Goal: Information Seeking & Learning: Learn about a topic

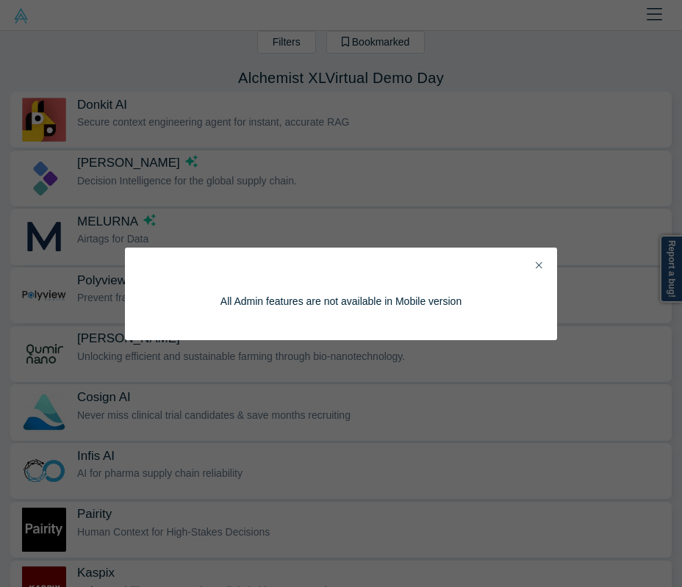
click at [541, 265] on icon "Close" at bounding box center [539, 265] width 7 height 10
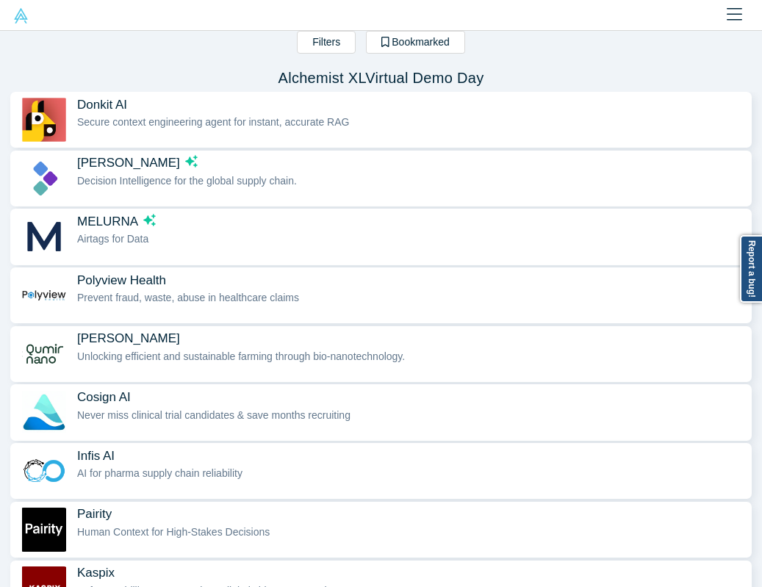
click at [21, 18] on img at bounding box center [20, 15] width 15 height 15
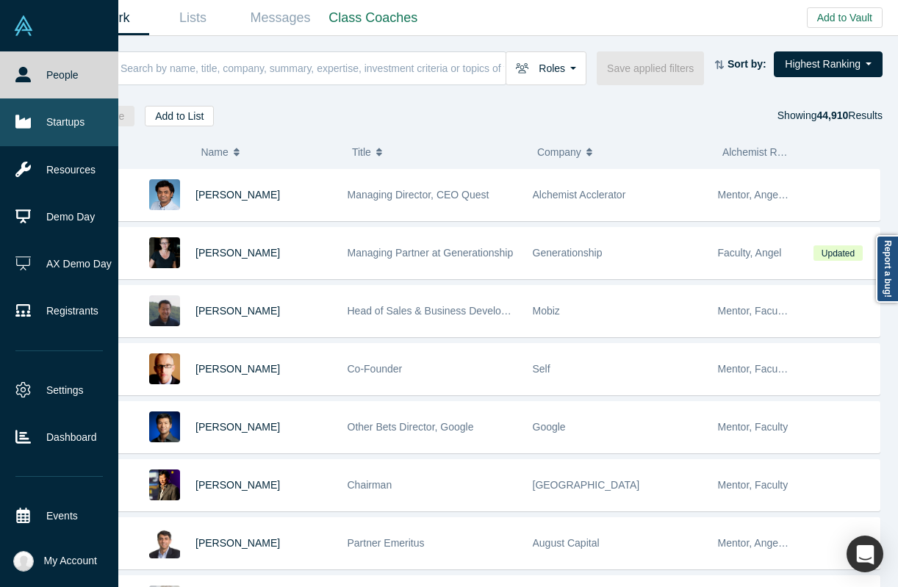
click at [29, 107] on link "Startups" at bounding box center [59, 121] width 118 height 47
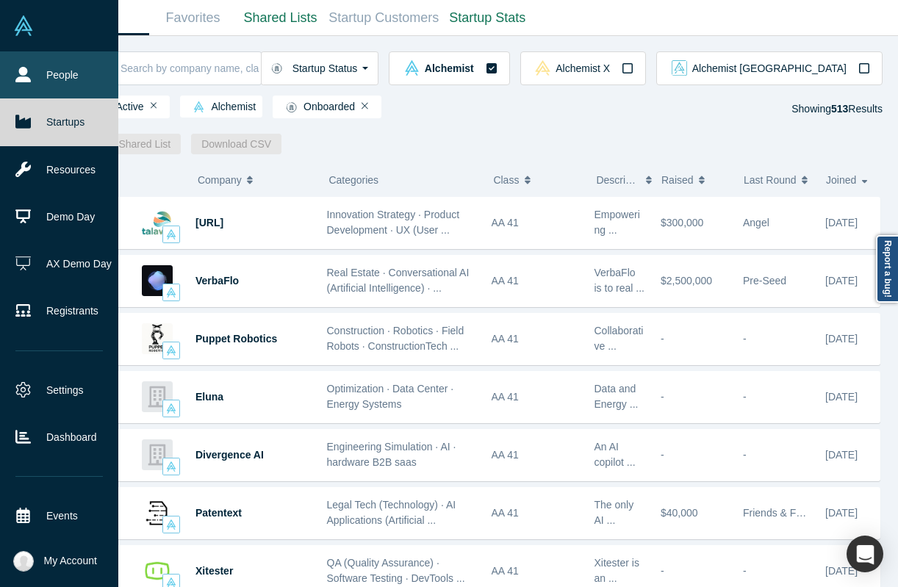
click at [29, 70] on icon at bounding box center [22, 74] width 15 height 15
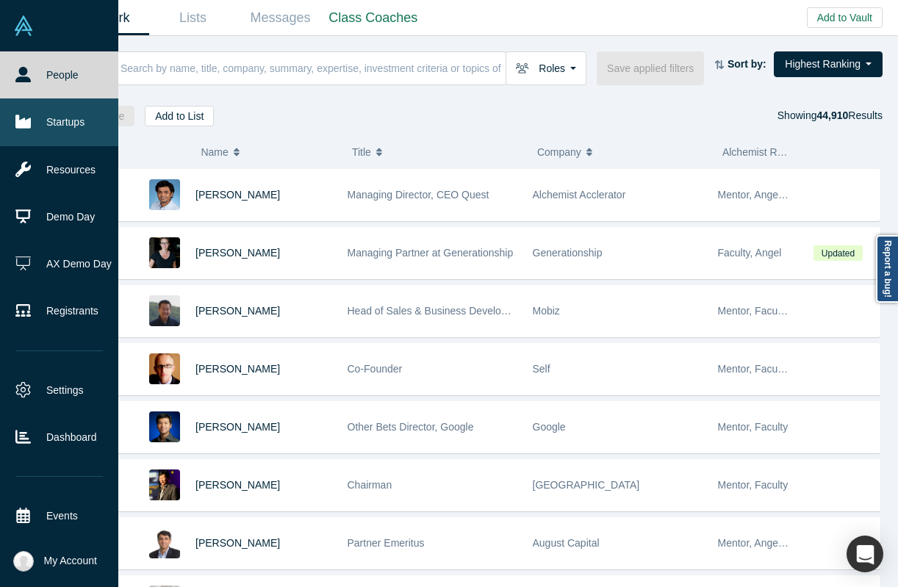
click at [24, 120] on icon at bounding box center [22, 121] width 15 height 13
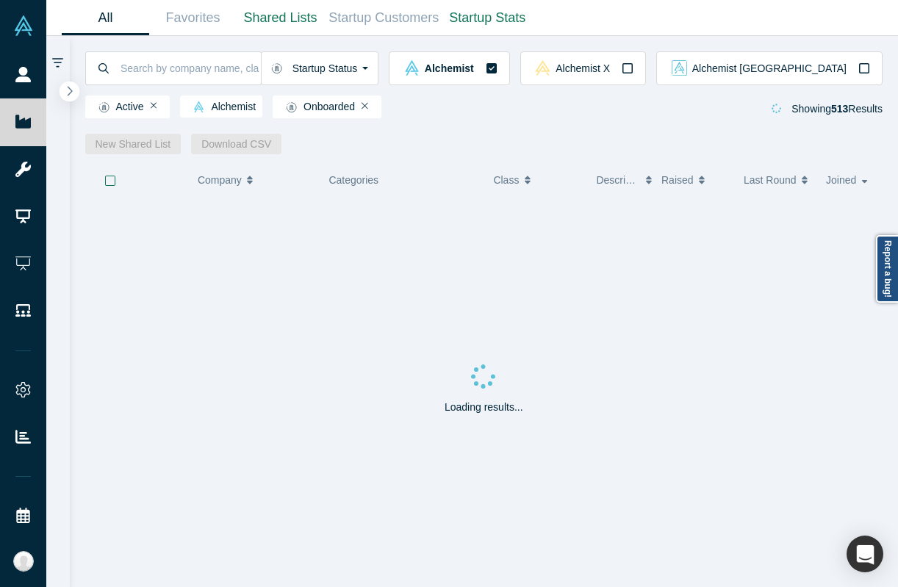
click at [72, 93] on icon "button" at bounding box center [69, 90] width 7 height 11
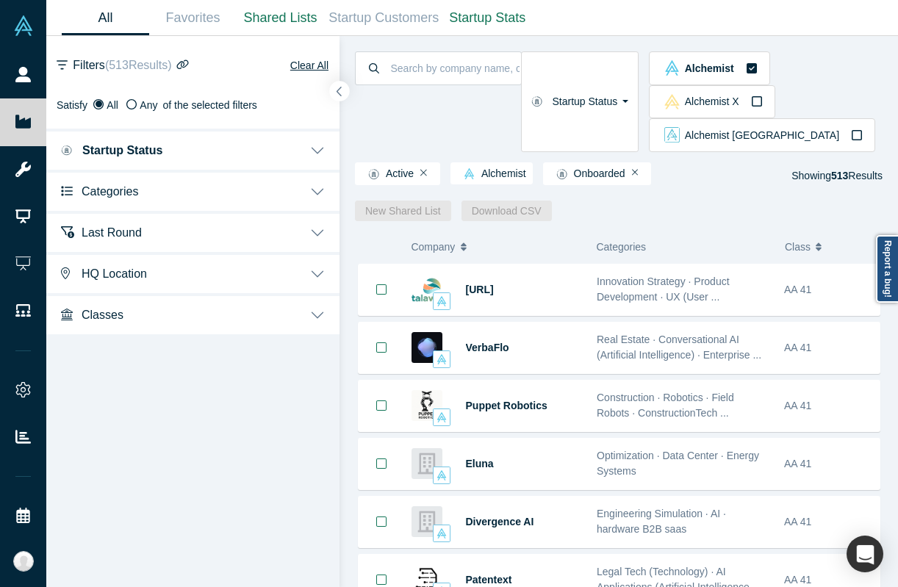
click at [337, 87] on icon "button" at bounding box center [339, 91] width 7 height 11
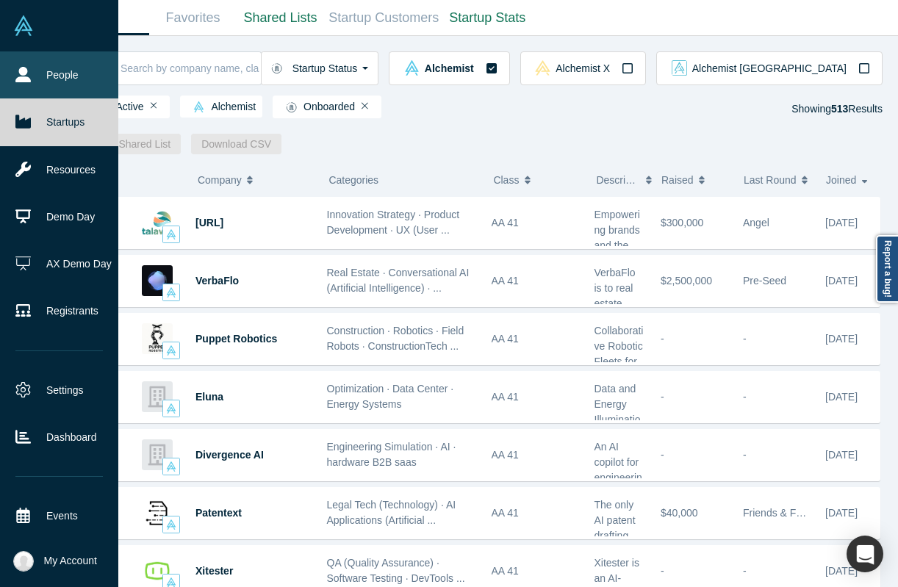
click at [31, 82] on link "People" at bounding box center [59, 74] width 118 height 47
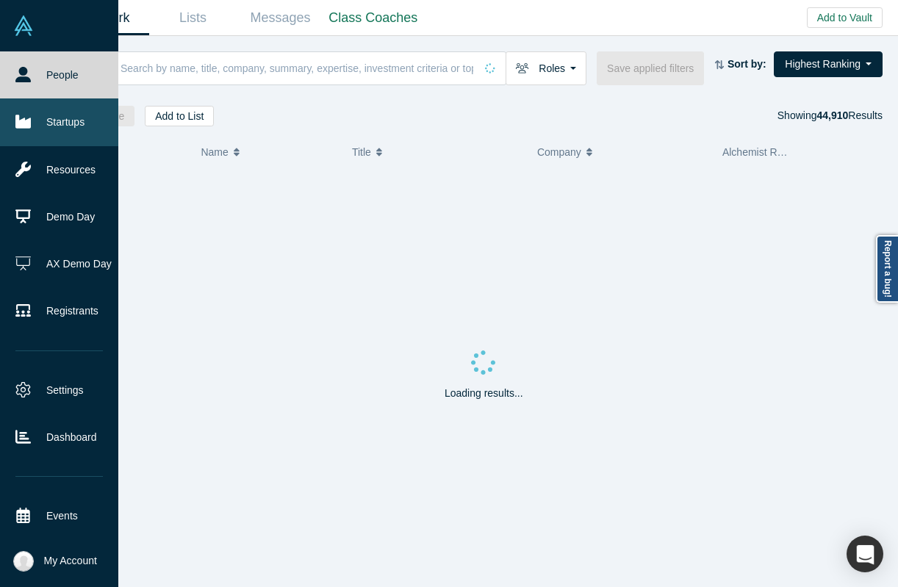
click at [47, 138] on link "Startups" at bounding box center [59, 121] width 118 height 47
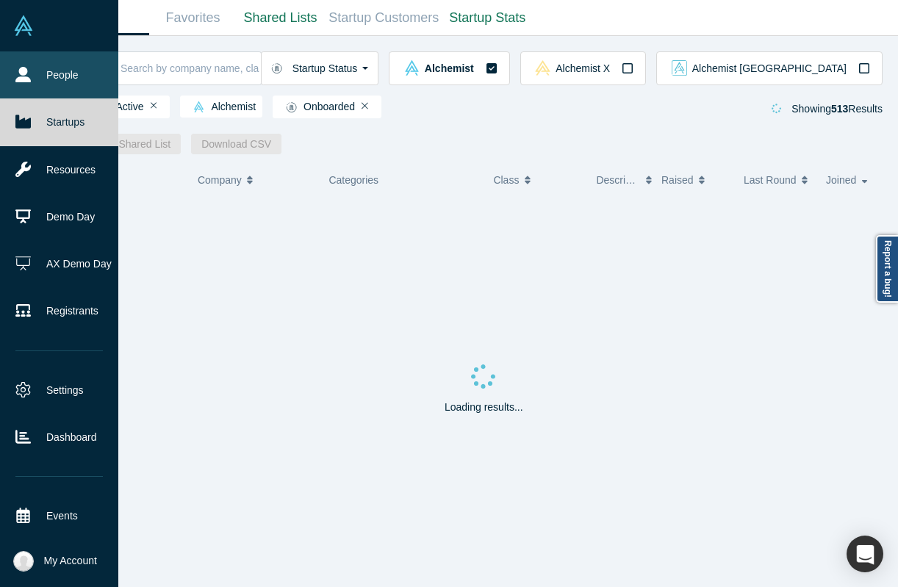
click at [31, 87] on link "People" at bounding box center [59, 74] width 118 height 47
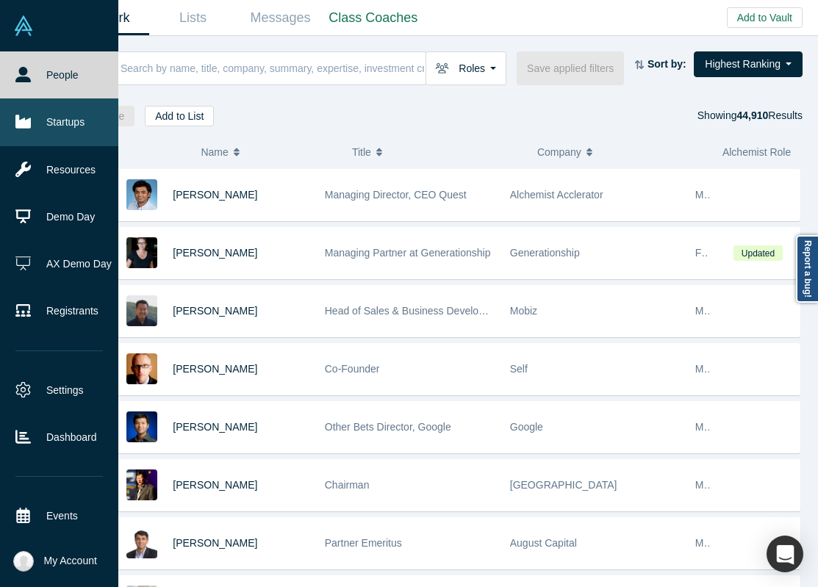
click at [46, 104] on link "Startups" at bounding box center [59, 121] width 118 height 47
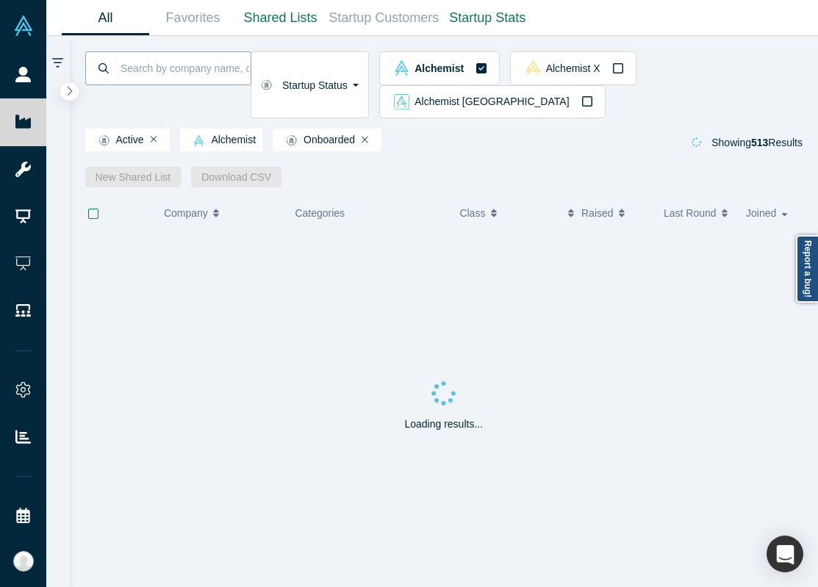
click at [219, 77] on input at bounding box center [185, 68] width 132 height 35
type input "europe"
